Goal: Information Seeking & Learning: Understand process/instructions

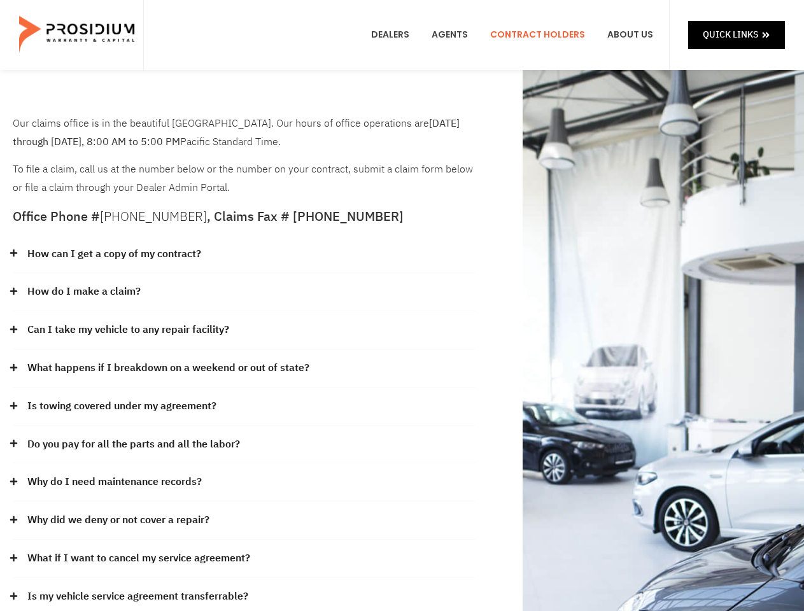
click at [402, 305] on div "How do I make a claim?" at bounding box center [244, 292] width 462 height 38
click at [244, 255] on div "How can I get a copy of my contract?" at bounding box center [244, 254] width 462 height 38
click at [113, 254] on link "How can I get a copy of my contract?" at bounding box center [114, 254] width 174 height 18
click at [244, 292] on div "How do I make a claim?" at bounding box center [244, 292] width 462 height 38
click at [83, 291] on link "How do I make a claim?" at bounding box center [83, 292] width 113 height 18
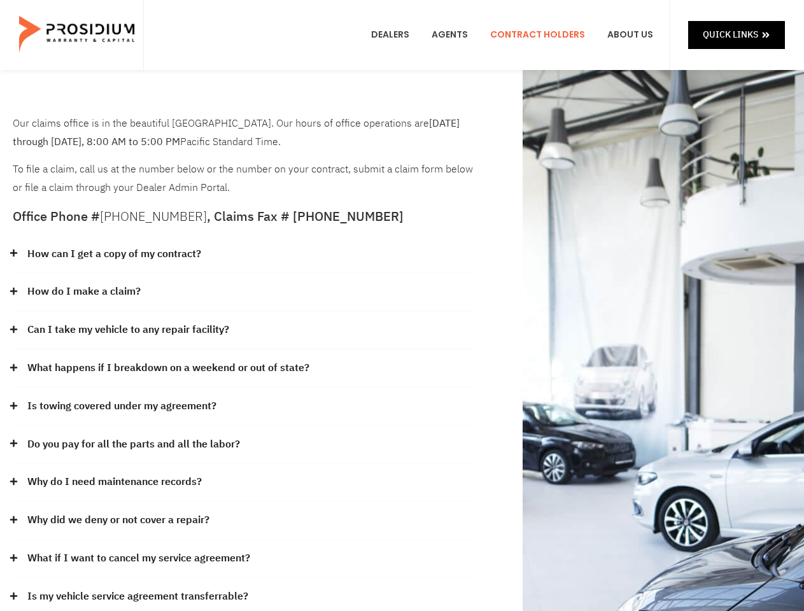
click at [244, 330] on div "Can I take my vehicle to any repair facility?" at bounding box center [244, 330] width 462 height 38
click at [129, 330] on link "Can I take my vehicle to any repair facility?" at bounding box center [128, 330] width 202 height 18
click at [244, 368] on link "What happens if I breakdown on a weekend or out of state?" at bounding box center [168, 368] width 282 height 18
click at [167, 368] on link "What happens if I breakdown on a weekend or out of state?" at bounding box center [168, 368] width 282 height 18
click at [244, 407] on div "Is towing covered under my agreement?" at bounding box center [244, 407] width 462 height 38
